Goal: Task Accomplishment & Management: Manage account settings

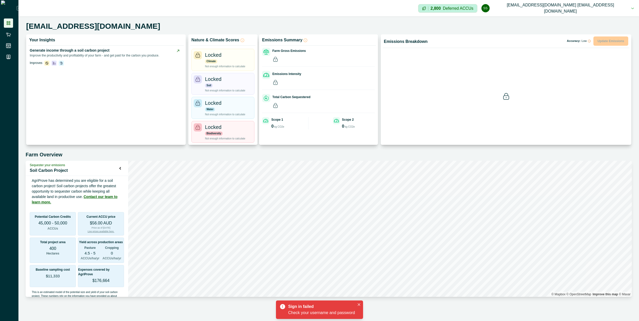
click at [9, 21] on icon at bounding box center [8, 23] width 5 height 5
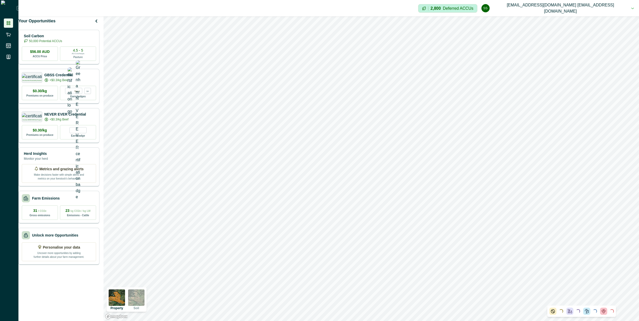
click at [601, 15] on div "Impersonation Mode 2,800 Deferred ACCUs ss [EMAIL_ADDRESS][DOMAIN_NAME] [EMAIL_…" at bounding box center [328, 8] width 621 height 16
click at [602, 12] on button "ss [EMAIL_ADDRESS][DOMAIN_NAME] [EMAIL_ADDRESS][DOMAIN_NAME]" at bounding box center [558, 8] width 153 height 16
click at [591, 20] on button "Sign out" at bounding box center [583, 23] width 57 height 8
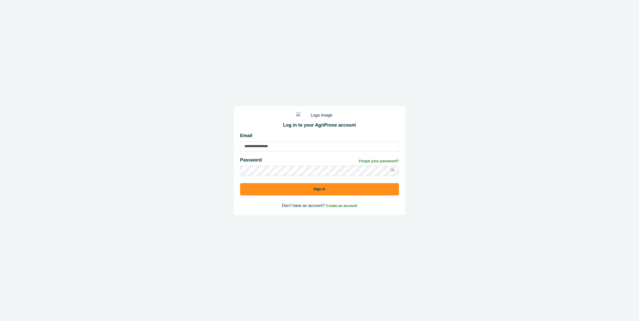
click at [259, 137] on div "Log in to your AgriProve account Email Password Forgot your password? Sign in D…" at bounding box center [319, 160] width 171 height 109
click at [259, 150] on input at bounding box center [319, 146] width 159 height 10
type input "**********"
click at [269, 193] on button "Sign in" at bounding box center [319, 189] width 159 height 12
